Goal: Task Accomplishment & Management: Use online tool/utility

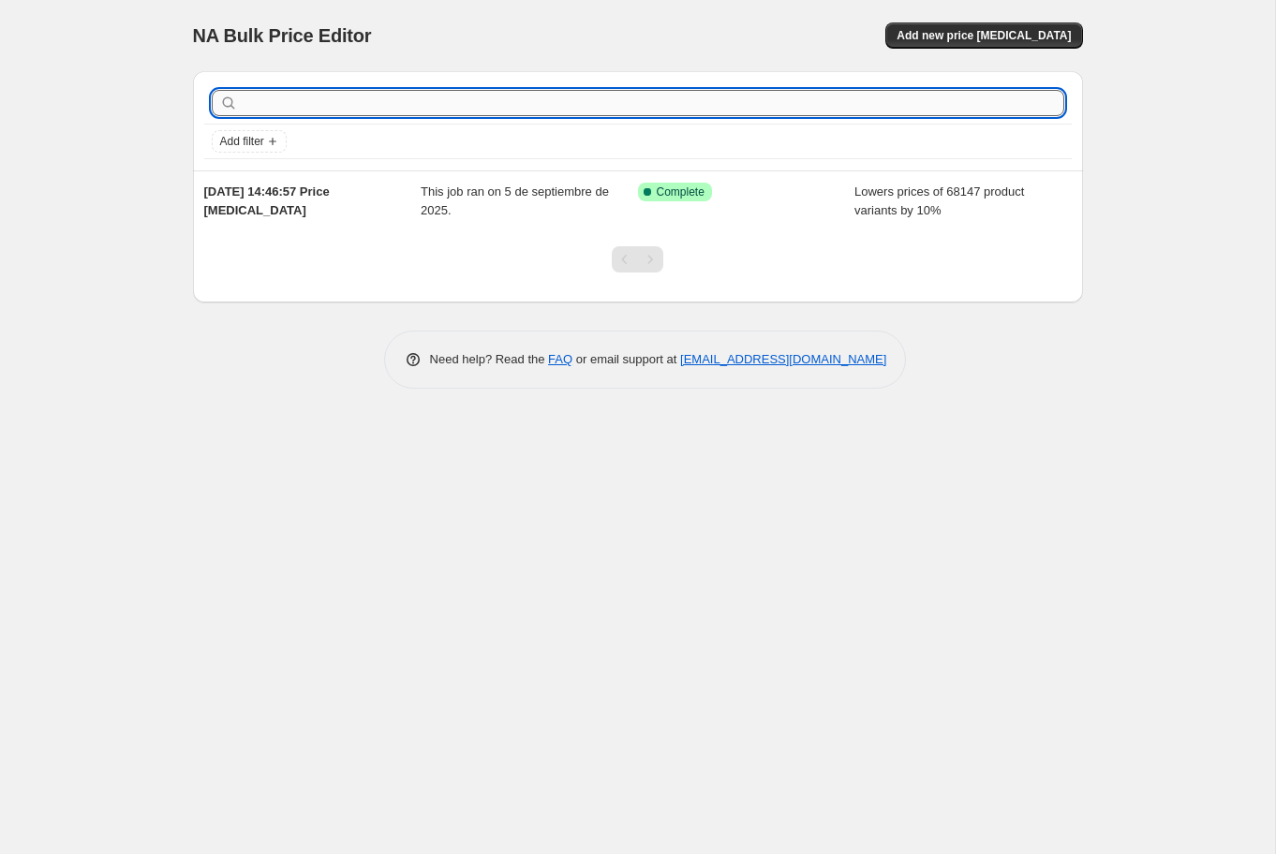
click at [301, 103] on input "text" at bounding box center [653, 103] width 822 height 26
click at [274, 141] on icon "Add filter" at bounding box center [272, 141] width 7 height 7
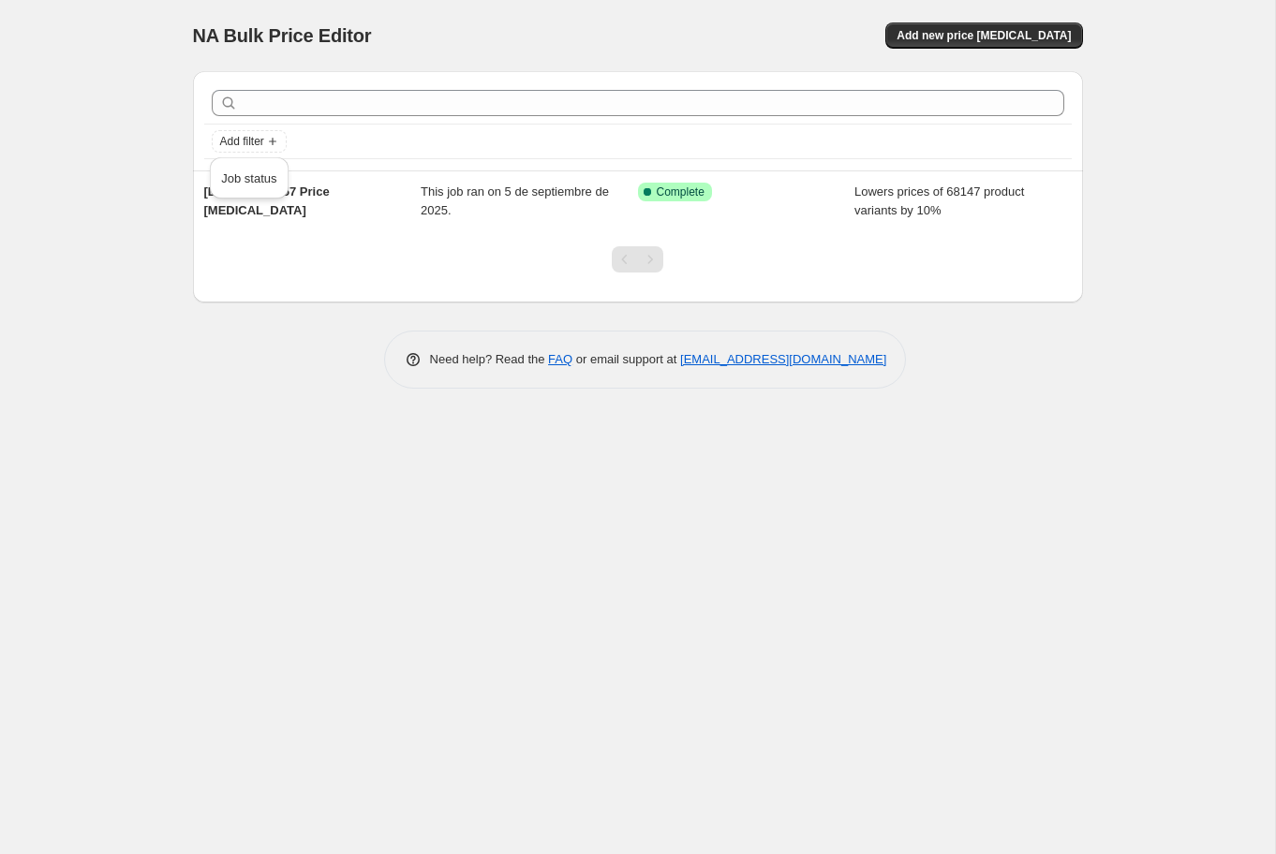
click at [124, 145] on div "NA Bulk Price Editor. This page is ready NA Bulk Price Editor Add new price cha…" at bounding box center [637, 427] width 1275 height 854
click at [658, 259] on div "Pagination" at bounding box center [650, 259] width 26 height 26
click at [769, 253] on div at bounding box center [638, 266] width 890 height 71
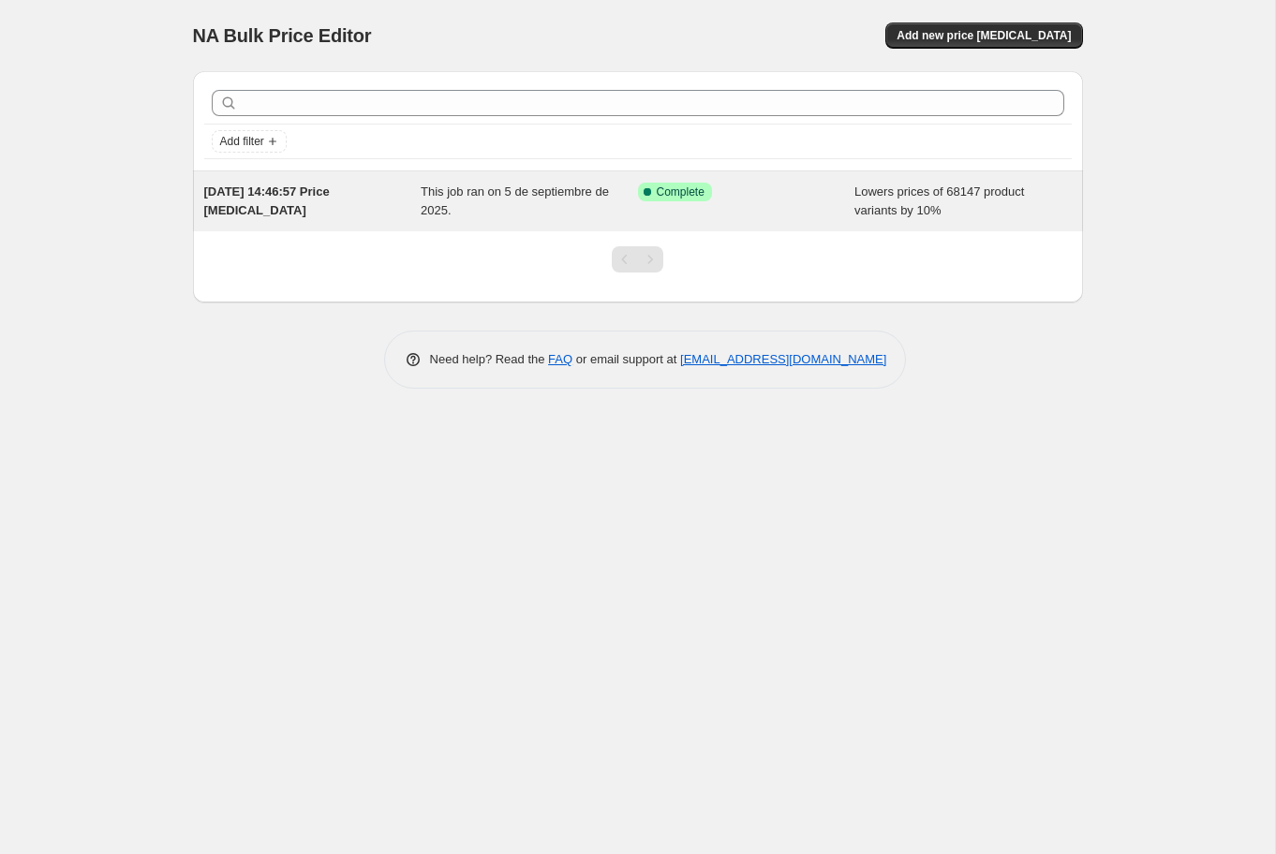
click at [303, 197] on span "[DATE] 14:46:57 Price [MEDICAL_DATA]" at bounding box center [267, 201] width 126 height 33
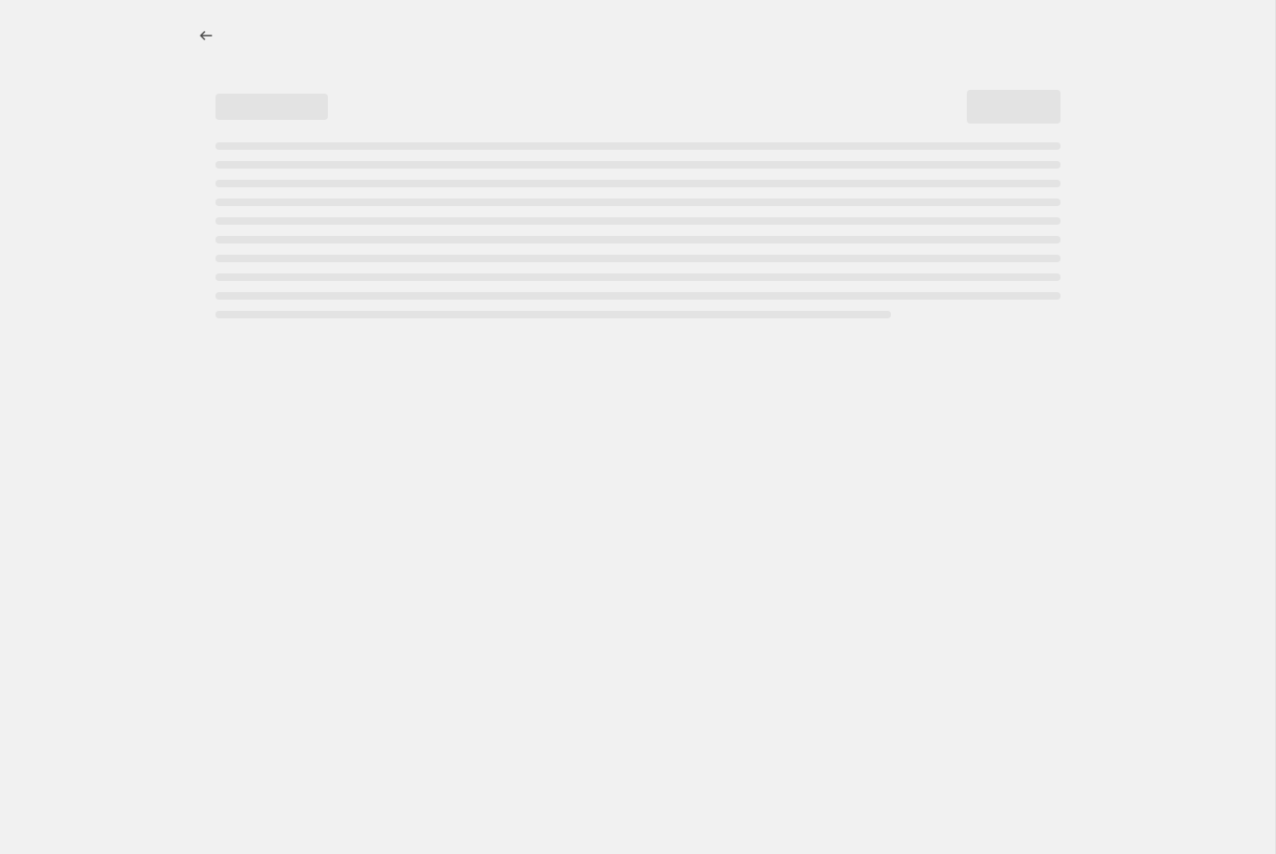
select select "percentage"
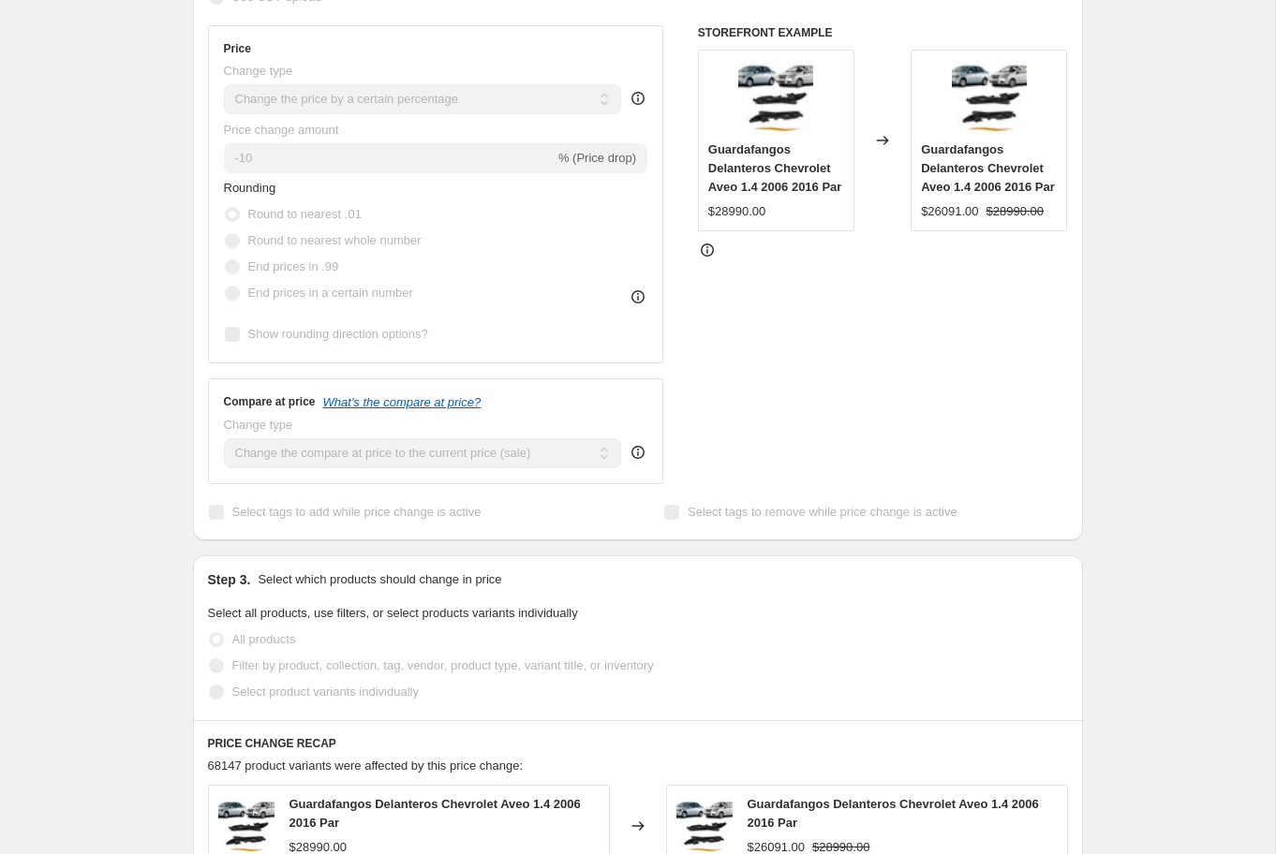
scroll to position [355, 0]
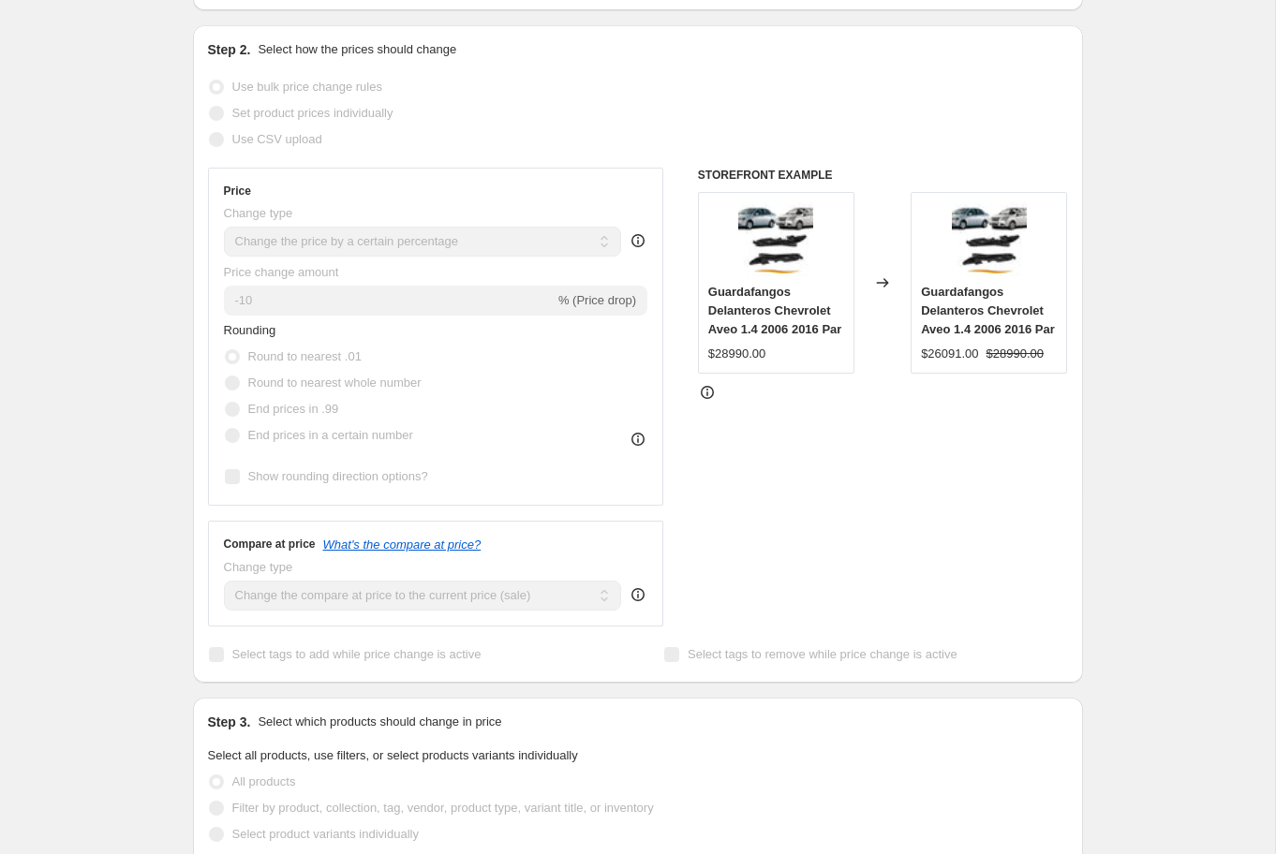
click at [518, 115] on div "Set product prices individually" at bounding box center [638, 113] width 860 height 26
click at [599, 129] on div "Use CSV upload" at bounding box center [638, 139] width 860 height 26
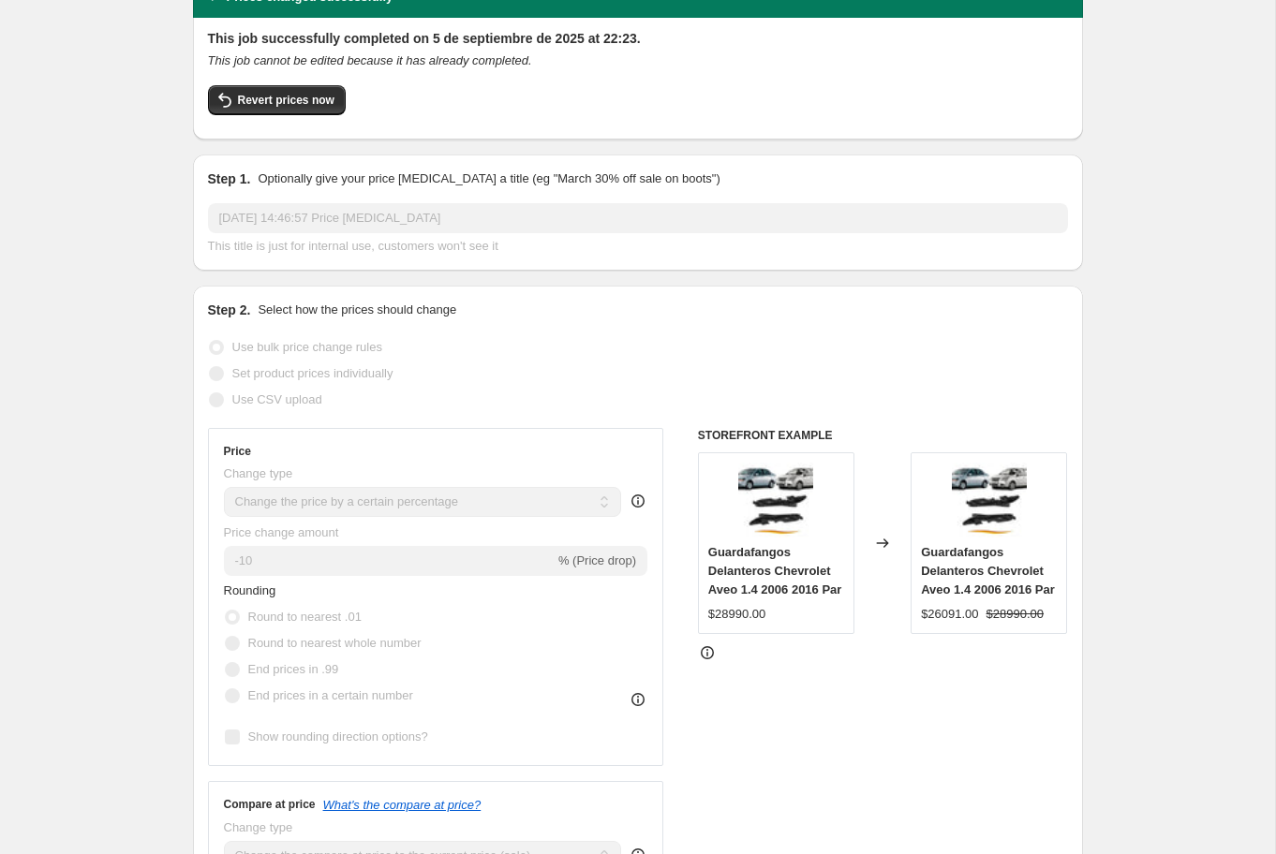
scroll to position [0, 0]
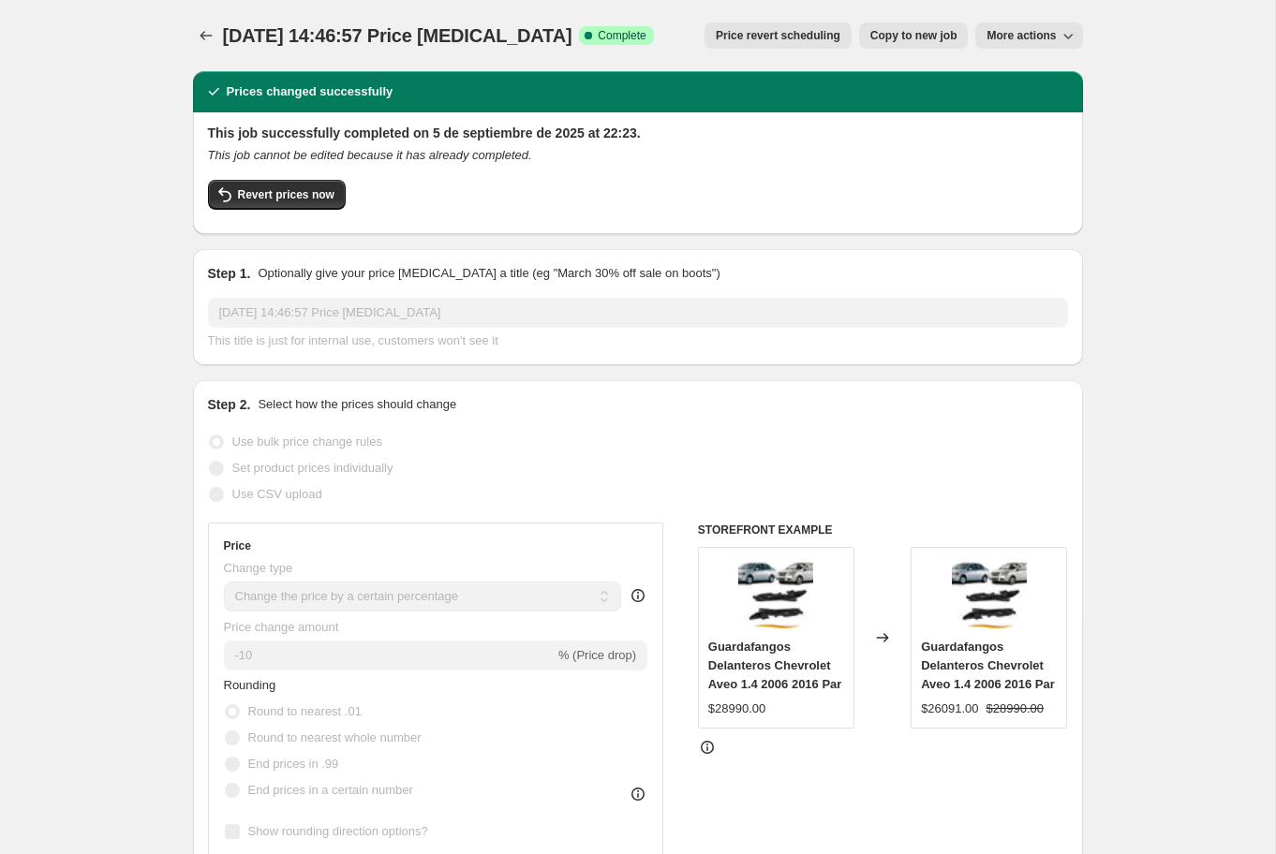
click at [1051, 32] on span "More actions" at bounding box center [1020, 35] width 69 height 15
click at [914, 36] on span "Copy to new job" at bounding box center [913, 35] width 87 height 15
select select "percentage"
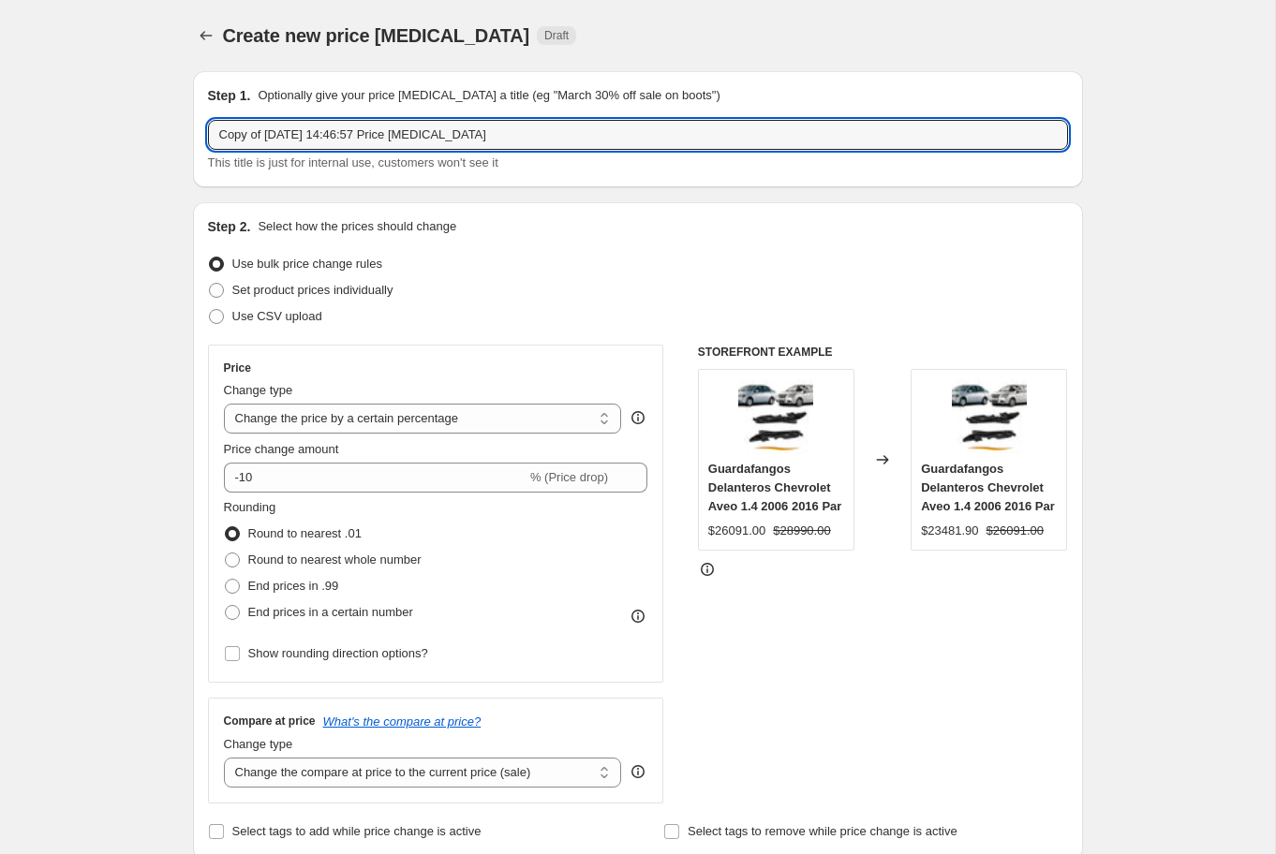
drag, startPoint x: 510, startPoint y: 136, endPoint x: 142, endPoint y: 121, distance: 367.4
click at [236, 136] on input "actprecios" at bounding box center [638, 135] width 860 height 30
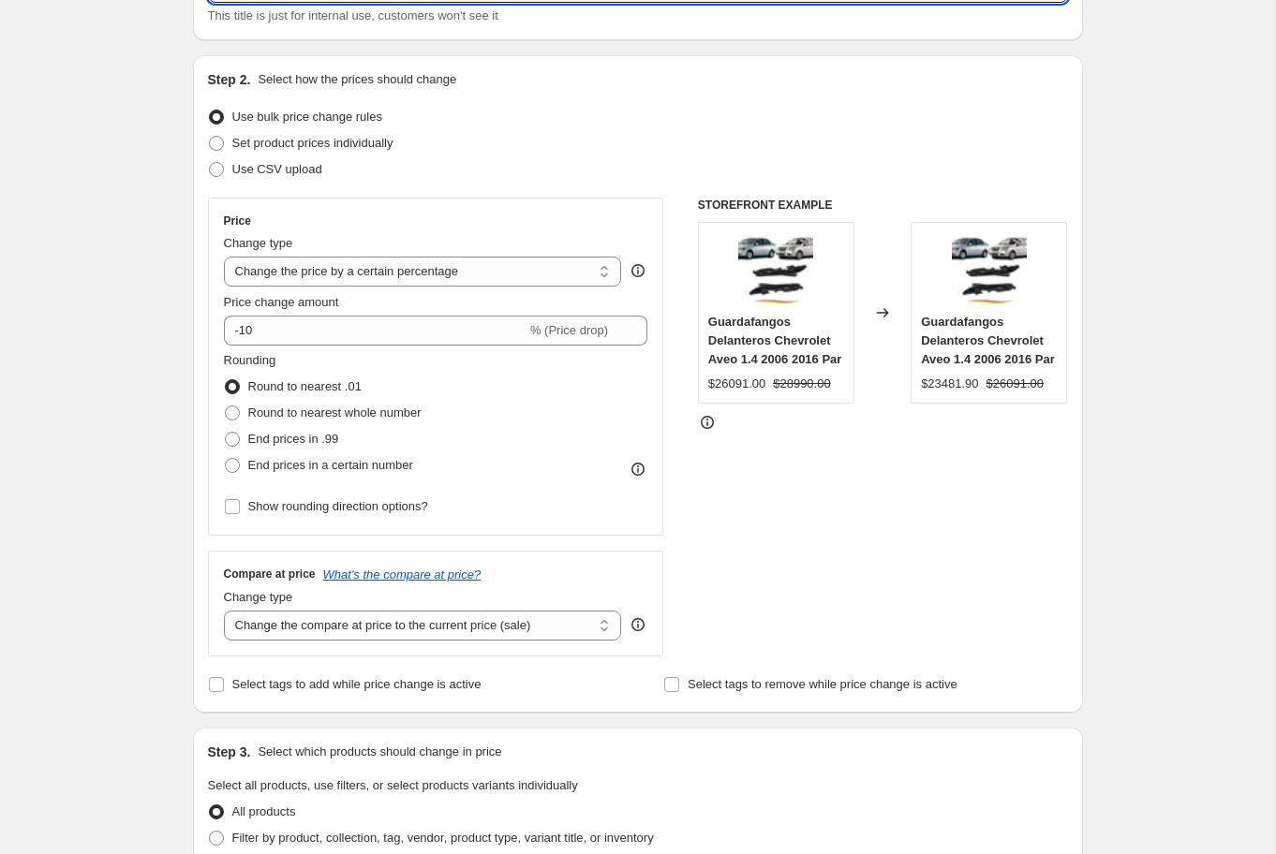
scroll to position [155, 0]
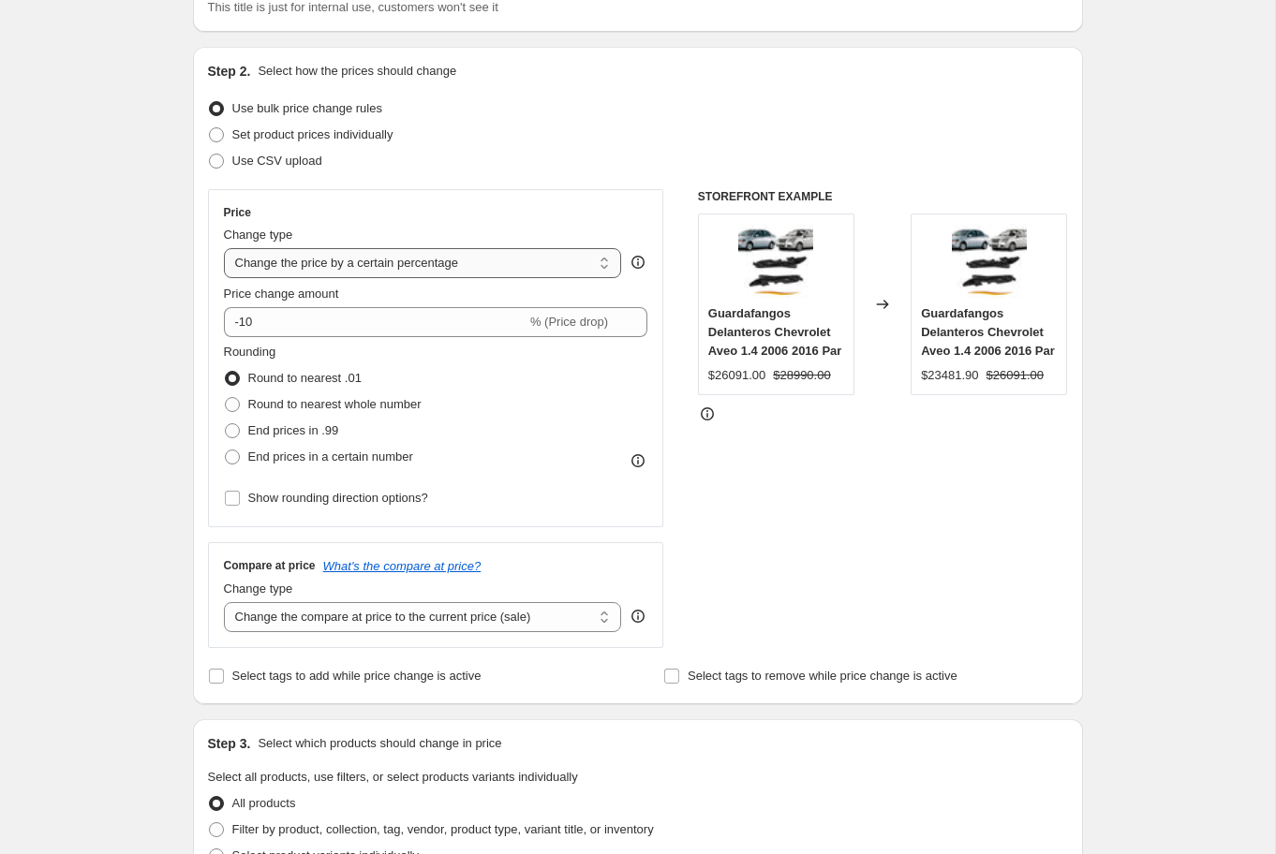
type input "act precios"
click at [447, 262] on select "Change the price to a certain amount Change the price by a certain amount Chang…" at bounding box center [423, 263] width 398 height 30
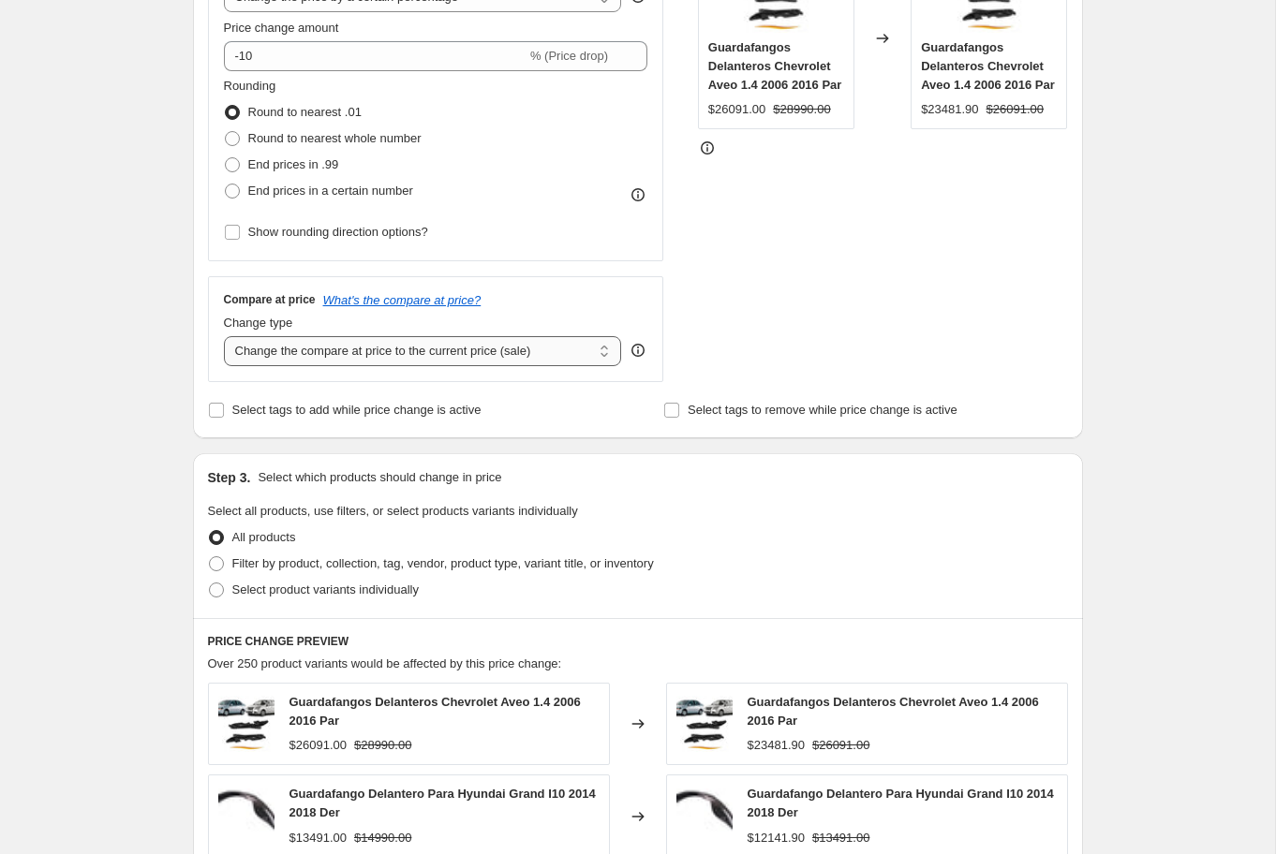
scroll to position [449, 0]
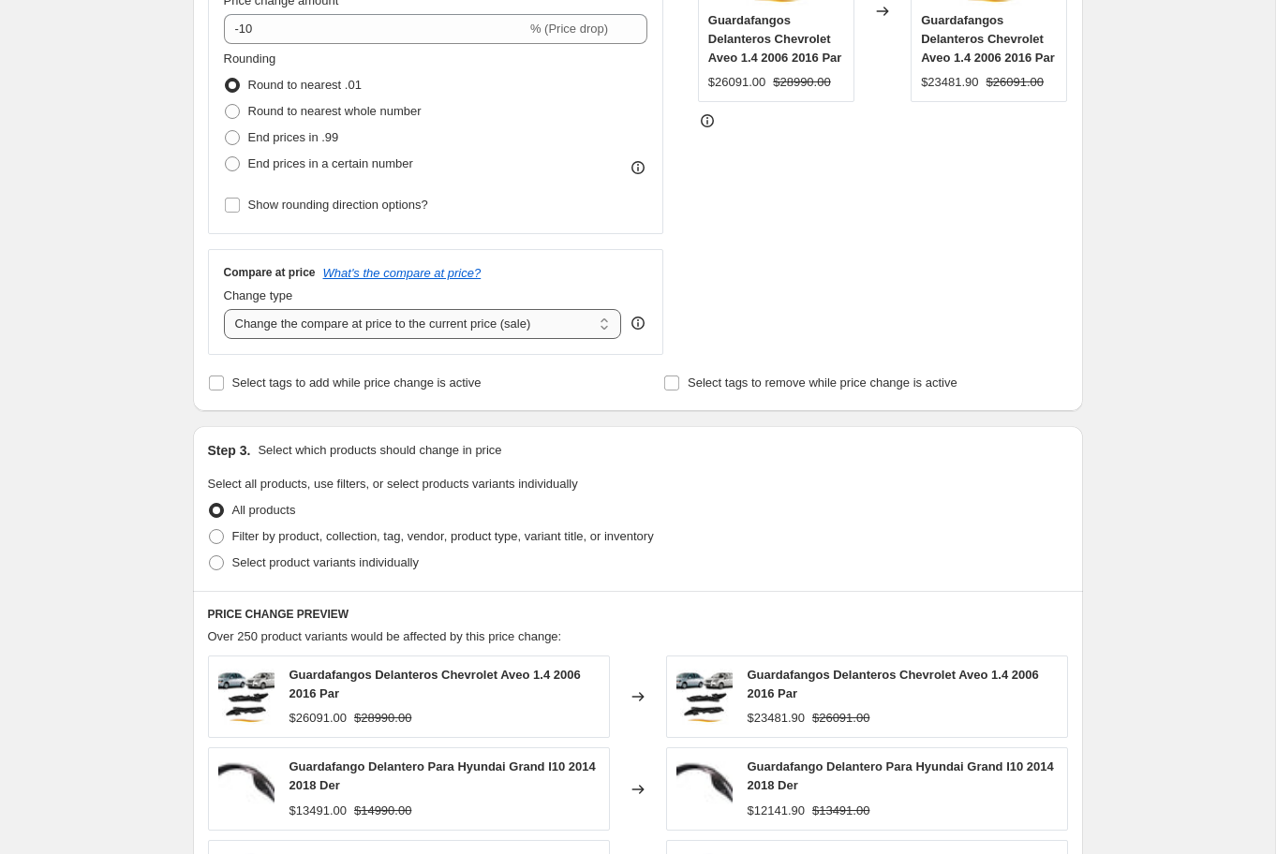
click at [347, 329] on select "Change the compare at price to the current price (sale) Change the compare at p…" at bounding box center [423, 324] width 398 height 30
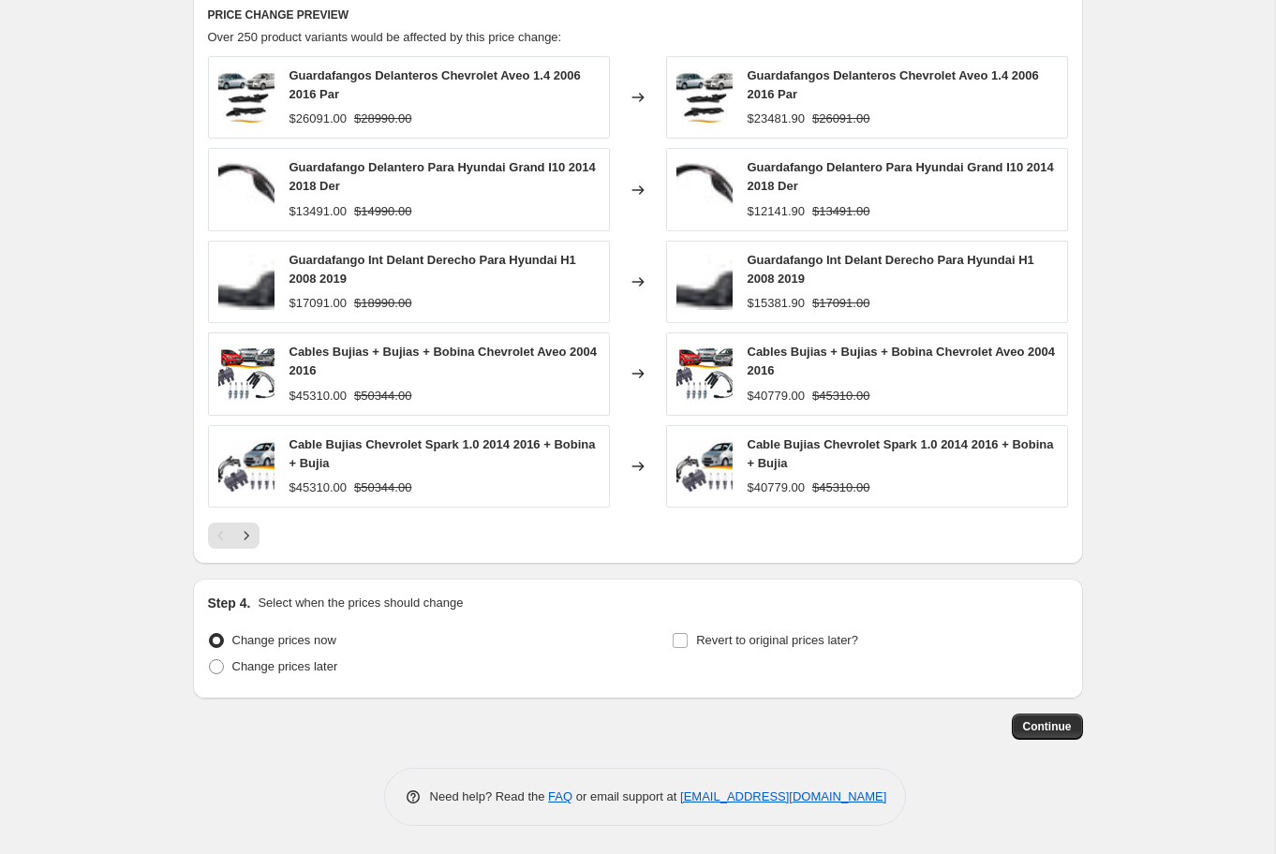
scroll to position [0, 0]
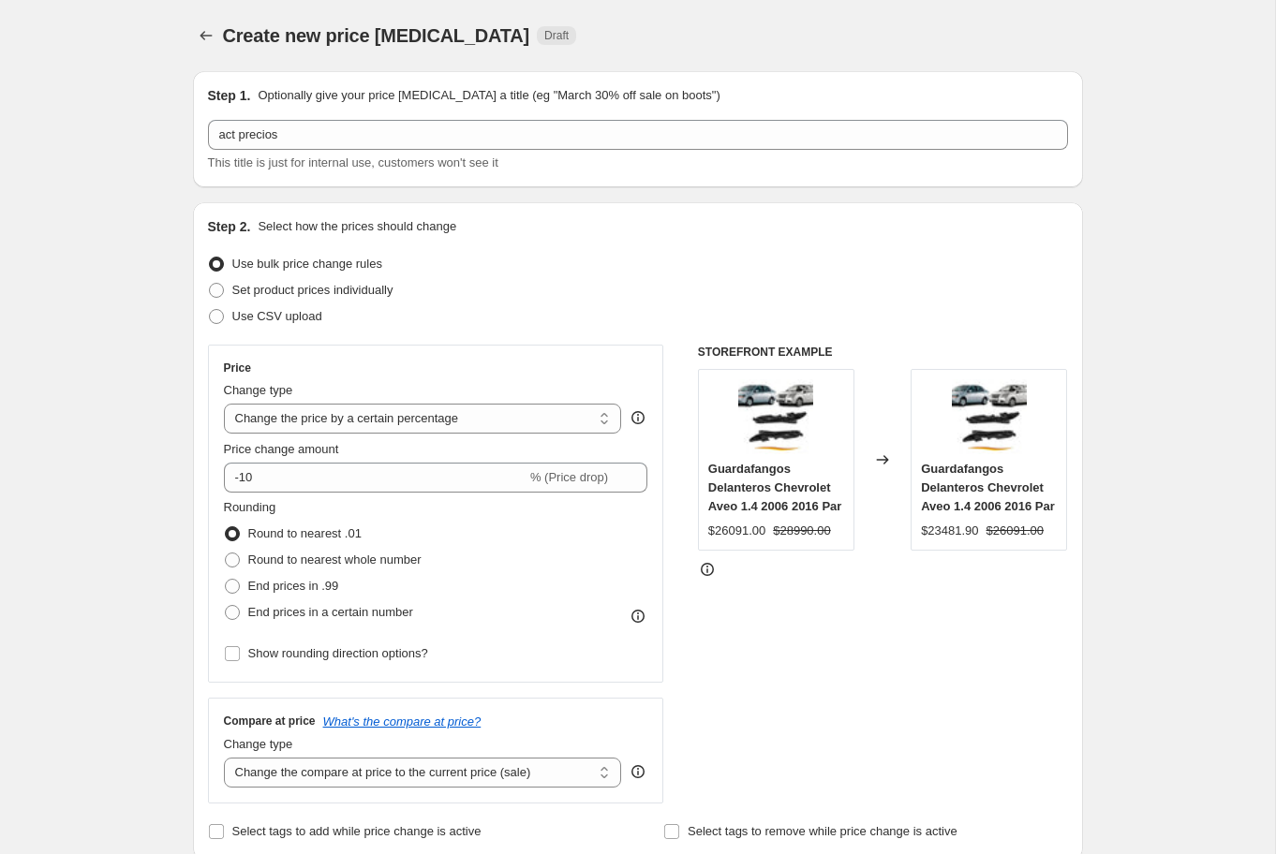
click at [0, 22] on html "Home Settings Plans Skip to content Create new price change job. This page is r…" at bounding box center [638, 427] width 1276 height 854
